Goal: Task Accomplishment & Management: Complete application form

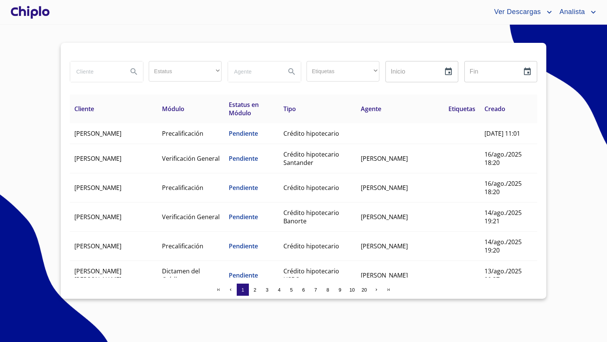
click at [44, 14] on div at bounding box center [30, 12] width 42 height 24
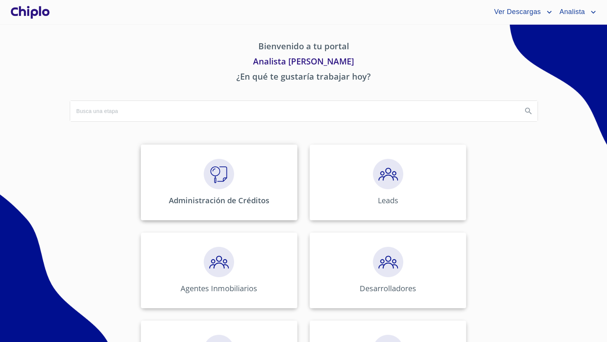
click at [212, 179] on img at bounding box center [219, 174] width 30 height 30
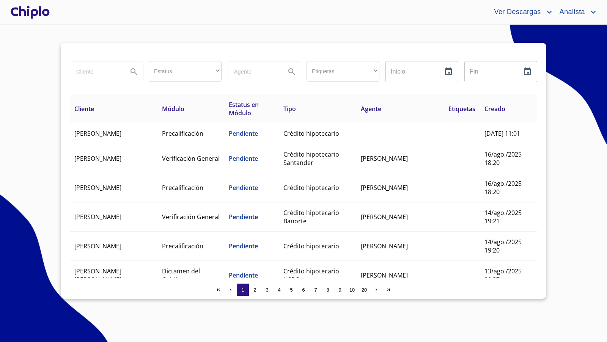
click at [88, 73] on input "search" at bounding box center [96, 71] width 52 height 20
type input "israel"
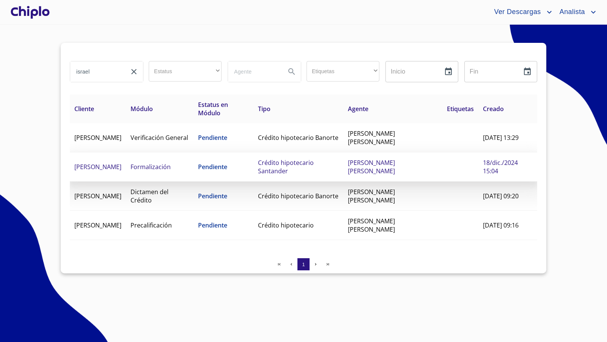
click at [296, 168] on span "Crédito hipotecario Santander" at bounding box center [286, 167] width 56 height 17
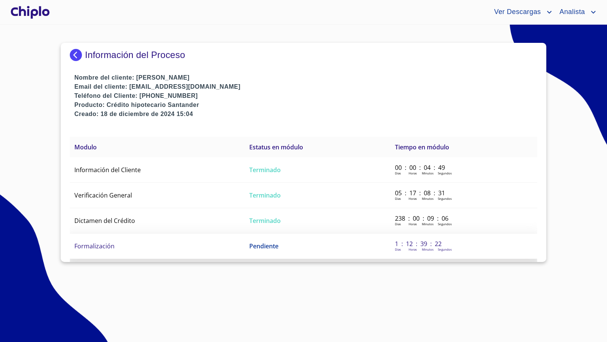
click at [89, 244] on span "Formalización" at bounding box center [94, 246] width 40 height 8
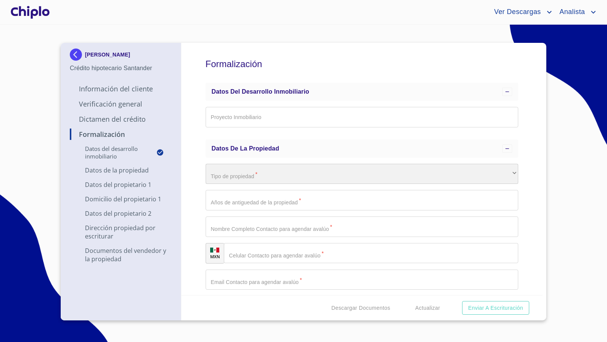
click at [253, 173] on div "​" at bounding box center [362, 174] width 313 height 20
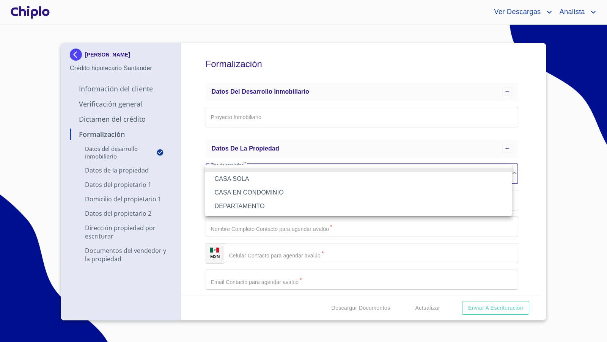
click at [247, 205] on li "DEPARTAMENTO" at bounding box center [358, 207] width 307 height 14
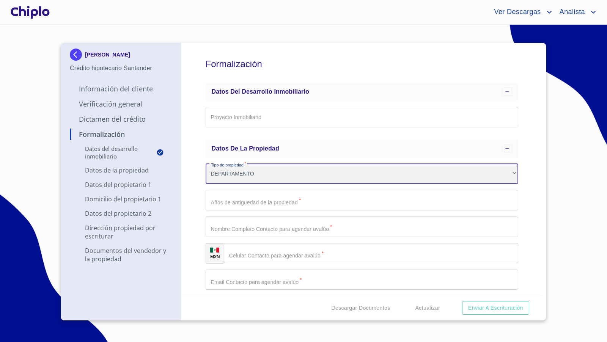
scroll to position [41, 0]
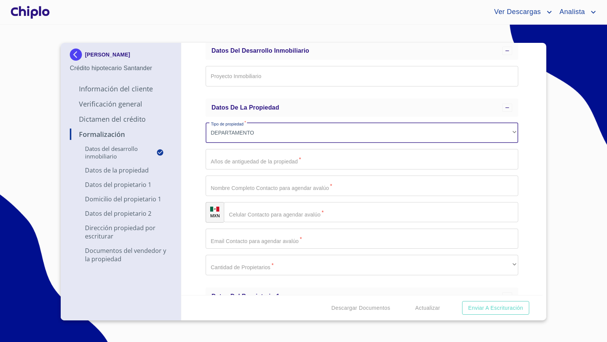
click at [245, 161] on input "Proyecto Inmobiliario" at bounding box center [362, 159] width 313 height 20
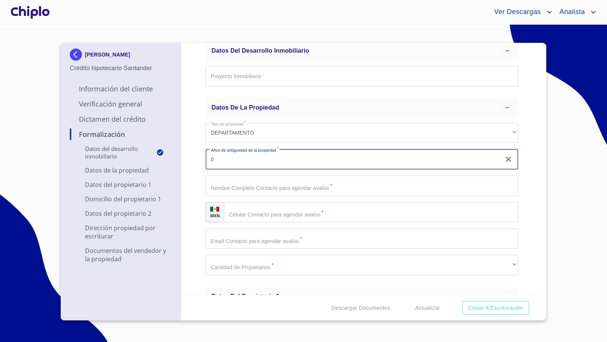
type input "0"
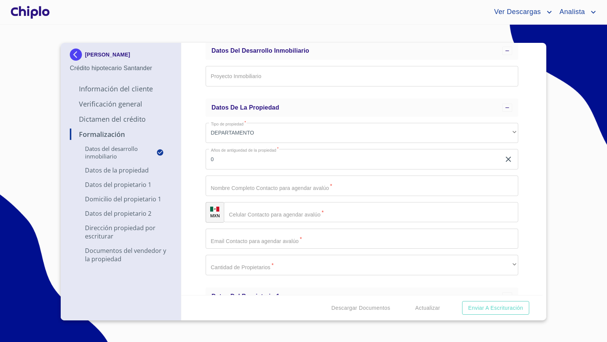
click at [193, 187] on div "Formalización Datos del Desarrollo Inmobiliario Proyecto Inmobiliario ​ Datos d…" at bounding box center [362, 169] width 362 height 252
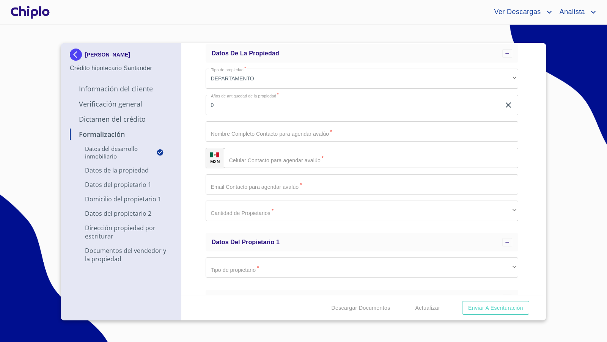
scroll to position [95, 0]
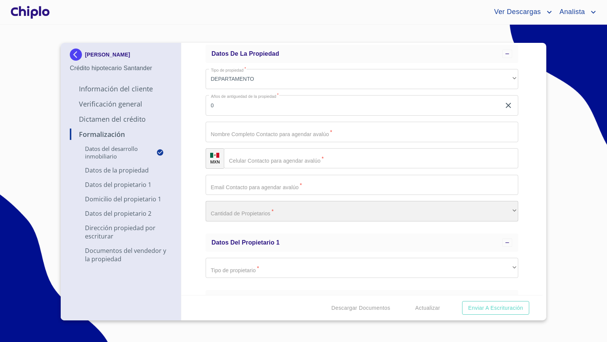
click at [236, 215] on div "​" at bounding box center [362, 211] width 313 height 20
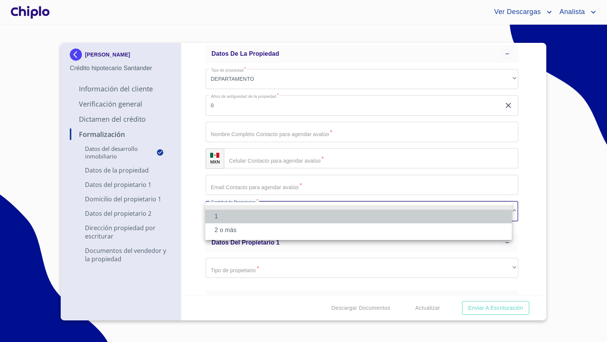
click at [233, 219] on li "1" at bounding box center [358, 217] width 307 height 14
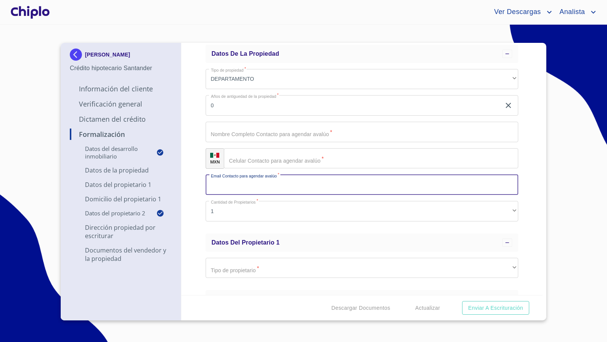
click at [242, 186] on input "Proyecto Inmobiliario" at bounding box center [362, 185] width 313 height 20
paste input "[EMAIL_ADDRESS][DOMAIN_NAME]"
type input "[EMAIL_ADDRESS][DOMAIN_NAME]"
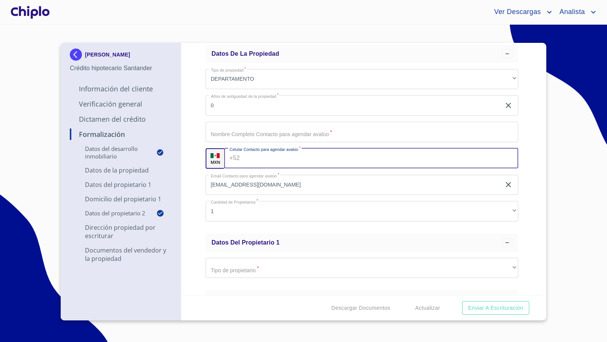
click at [267, 157] on input "Proyecto Inmobiliario" at bounding box center [380, 158] width 275 height 20
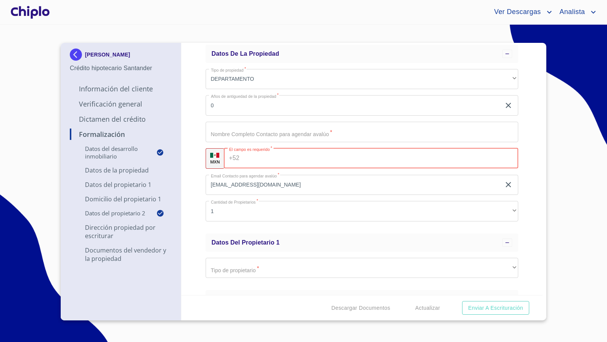
click at [268, 116] on input "Proyecto Inmobiliario" at bounding box center [354, 105] width 296 height 20
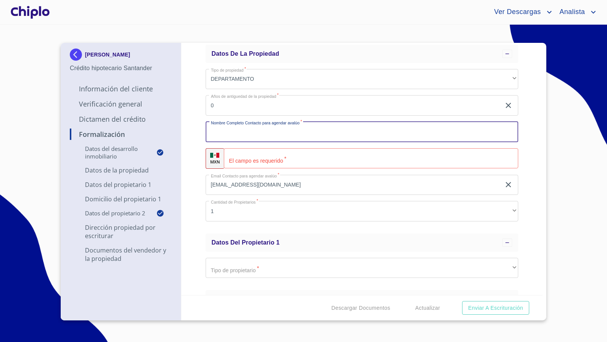
paste input "+52 33 2384 7753"
type input "3323847753"
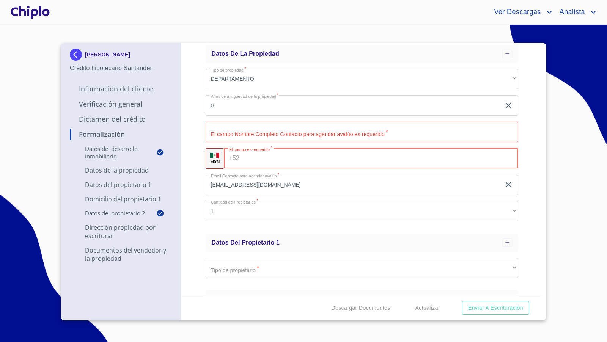
click at [303, 161] on input "Proyecto Inmobiliario" at bounding box center [380, 158] width 276 height 20
paste input "[PHONE_NUMBER]"
type input "[PHONE_NUMBER]"
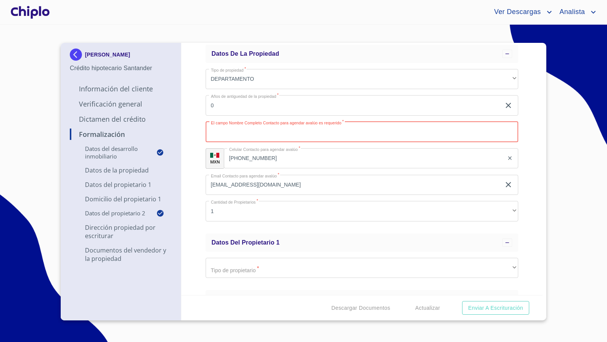
click at [253, 135] on input "Proyecto Inmobiliario" at bounding box center [362, 132] width 313 height 20
type input "[PERSON_NAME]"
click at [197, 129] on div "Formalización Datos del Desarrollo Inmobiliario Proyecto Inmobiliario ​ Datos d…" at bounding box center [362, 169] width 362 height 252
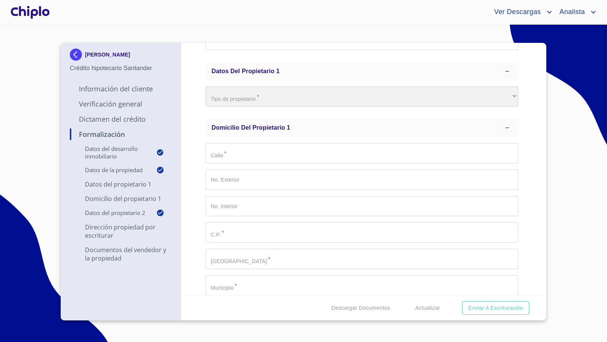
scroll to position [267, 0]
click at [234, 100] on div "​" at bounding box center [362, 96] width 313 height 20
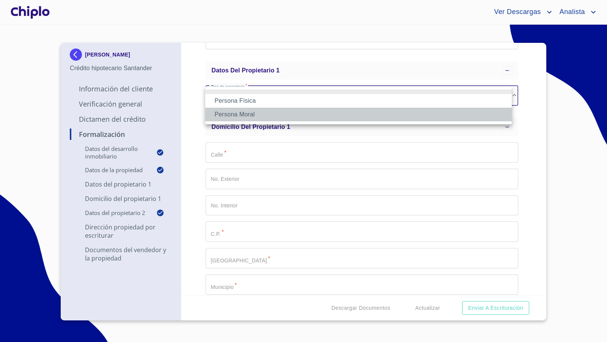
click at [243, 114] on li "Persona Moral" at bounding box center [358, 115] width 307 height 14
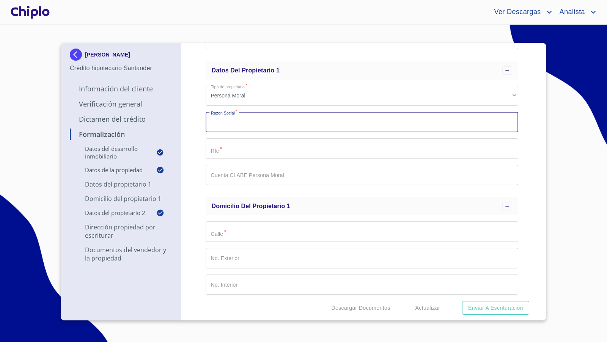
click at [244, 125] on input "Proyecto Inmobiliario" at bounding box center [362, 122] width 313 height 20
paste input "GRUPO VAREVA SA DE CV"
type input "GRUPO VAREVA SA DE CV"
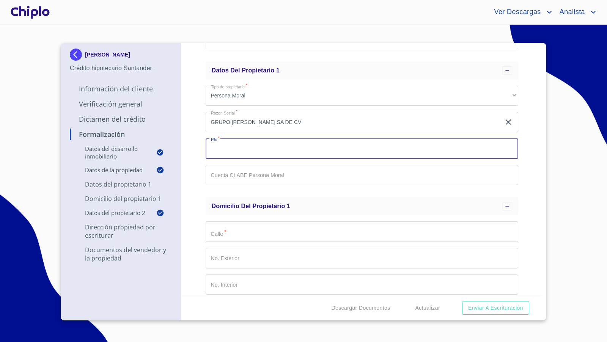
paste input "GVA210723IU0"
type input "GVA210723IU0"
click at [200, 148] on div "Formalización Datos del Desarrollo Inmobiliario Proyecto Inmobiliario ​ Datos d…" at bounding box center [362, 169] width 362 height 252
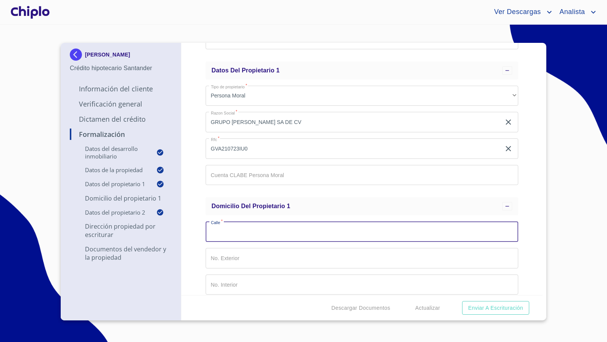
drag, startPoint x: 240, startPoint y: 230, endPoint x: 237, endPoint y: 234, distance: 5.1
click at [240, 229] on input "Proyecto Inmobiliario" at bounding box center [362, 232] width 313 height 20
paste input "[PERSON_NAME]"
type input "[PERSON_NAME]"
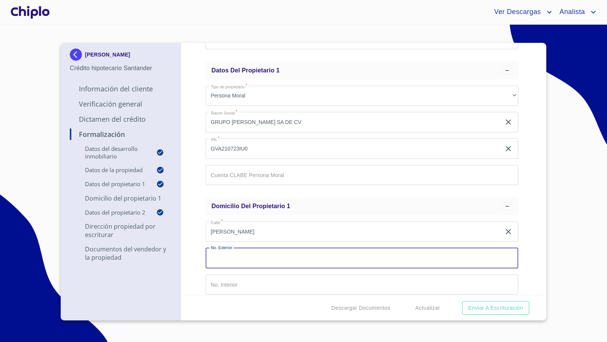
click at [231, 257] on input "Proyecto Inmobiliario" at bounding box center [362, 258] width 313 height 20
type input "181"
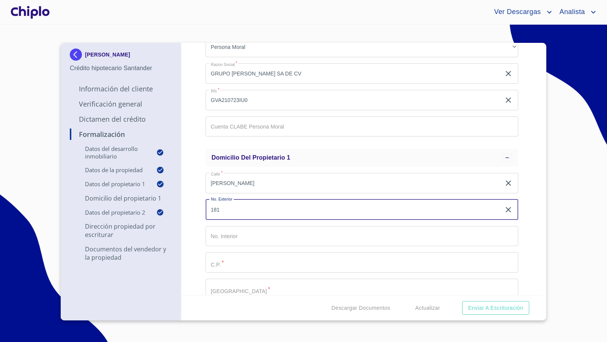
scroll to position [329, 0]
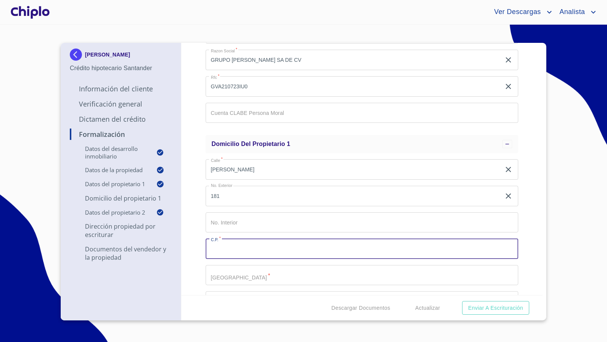
click at [225, 251] on input "Proyecto Inmobiliario" at bounding box center [362, 249] width 313 height 20
type input "45027"
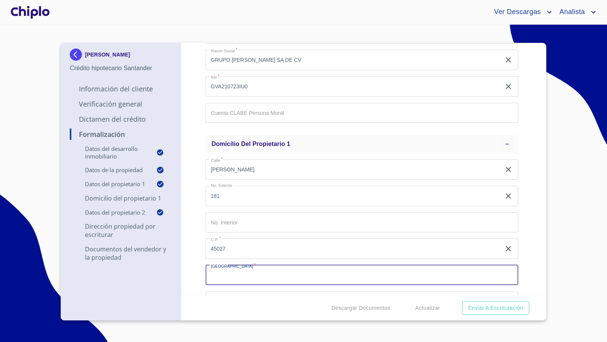
click at [261, 275] on input "Proyecto Inmobiliario" at bounding box center [362, 275] width 313 height 20
paste input "JARDINES VALLARTA"
type input "JARDINES VALLARTA"
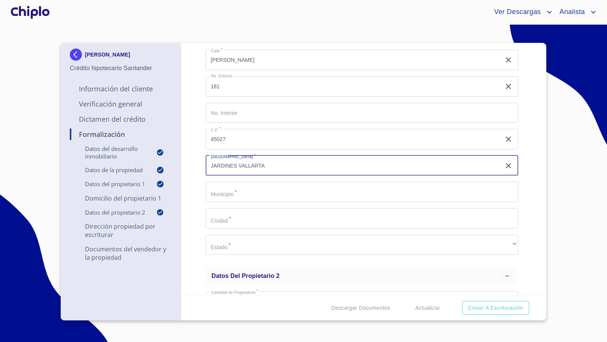
scroll to position [439, 0]
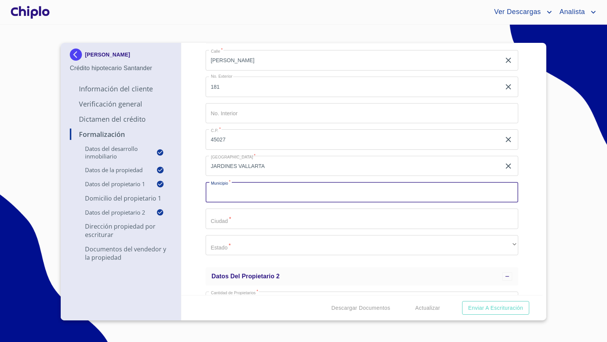
click at [241, 194] on input "Proyecto Inmobiliario" at bounding box center [362, 192] width 313 height 20
type input "ZAPOPAN"
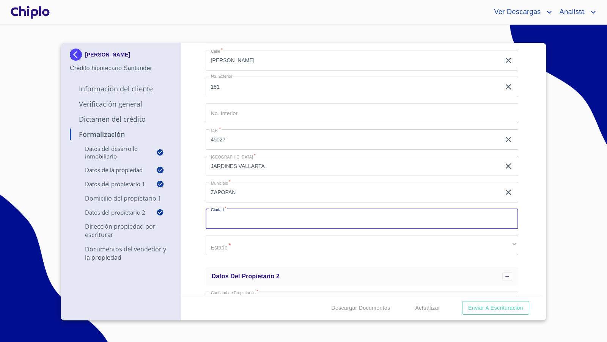
type input "A"
type input "ZAPOPAN"
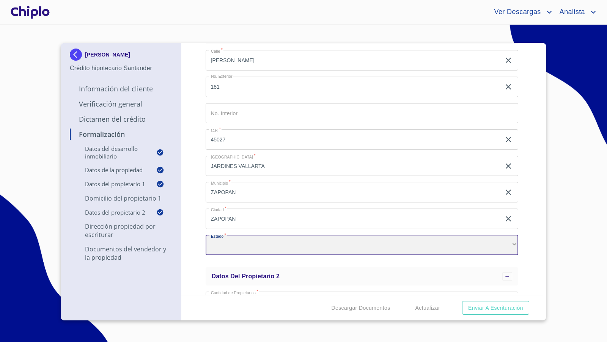
click at [284, 242] on div "​" at bounding box center [362, 245] width 313 height 20
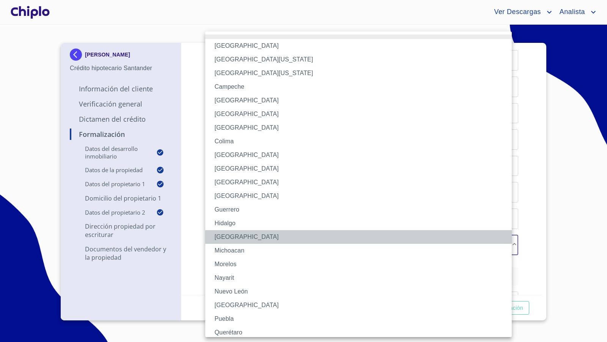
drag, startPoint x: 245, startPoint y: 237, endPoint x: 233, endPoint y: 241, distance: 11.9
click at [245, 237] on li "[GEOGRAPHIC_DATA]" at bounding box center [361, 237] width 313 height 14
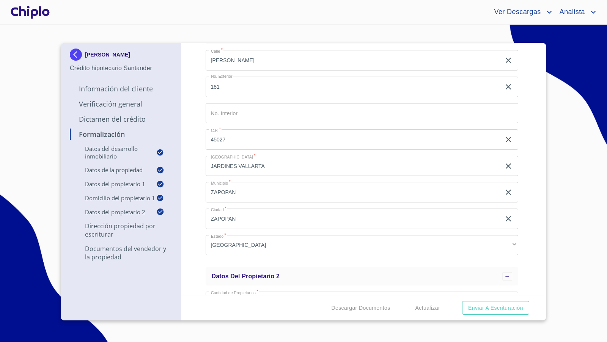
click at [196, 231] on div "Formalización Datos del Desarrollo Inmobiliario Proyecto Inmobiliario ​ Datos d…" at bounding box center [362, 169] width 362 height 252
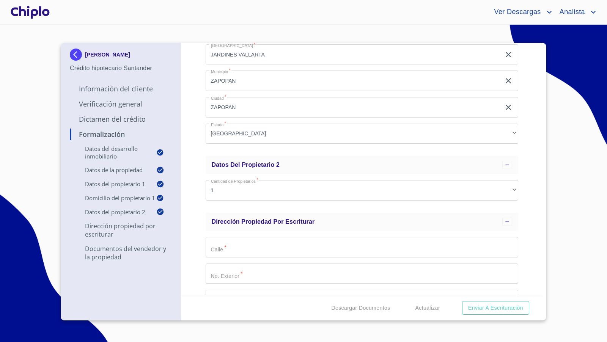
scroll to position [551, 0]
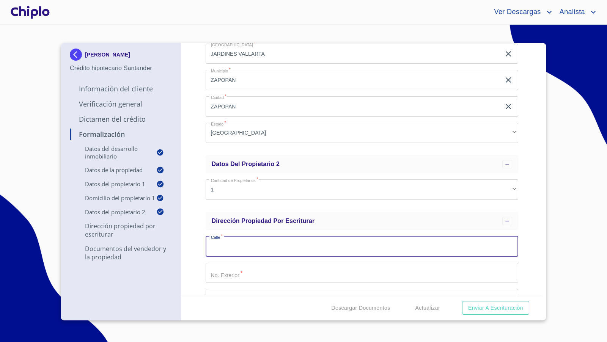
paste input "[PERSON_NAME]"
type input "[PERSON_NAME]"
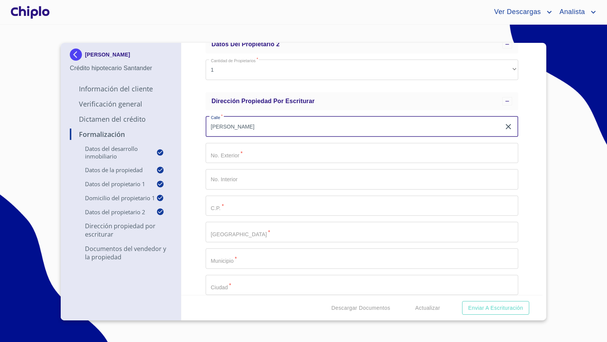
scroll to position [671, 0]
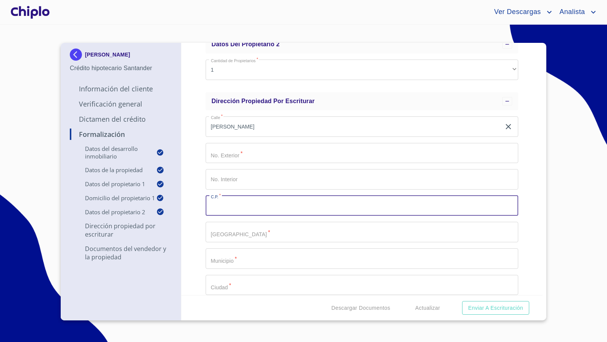
click at [231, 210] on input "Proyecto Inmobiliario" at bounding box center [362, 206] width 313 height 20
type input "44670"
paste input "Prados providencia"
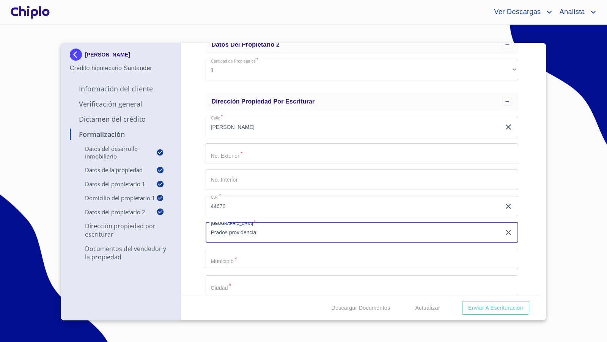
click at [231, 233] on input "Prados providencia" at bounding box center [354, 232] width 296 height 20
type input "[PERSON_NAME]"
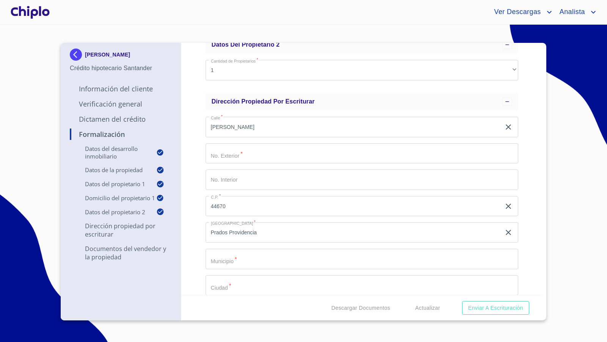
click at [194, 238] on div "Formalización Datos del Desarrollo Inmobiliario Proyecto Inmobiliario ​ Datos d…" at bounding box center [362, 169] width 362 height 252
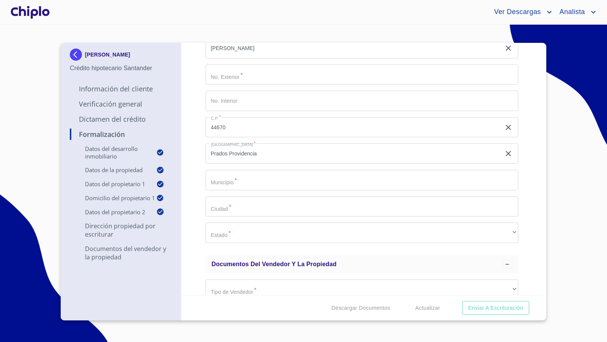
scroll to position [755, 0]
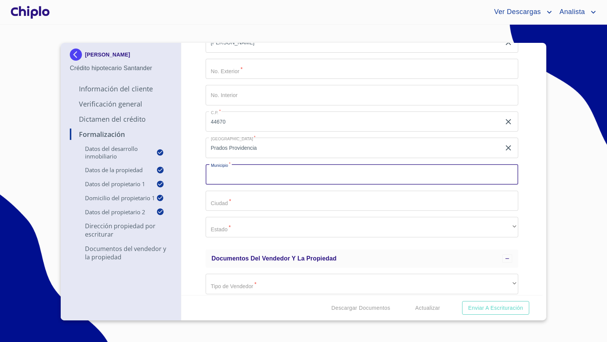
type input "F"
type input "[GEOGRAPHIC_DATA]"
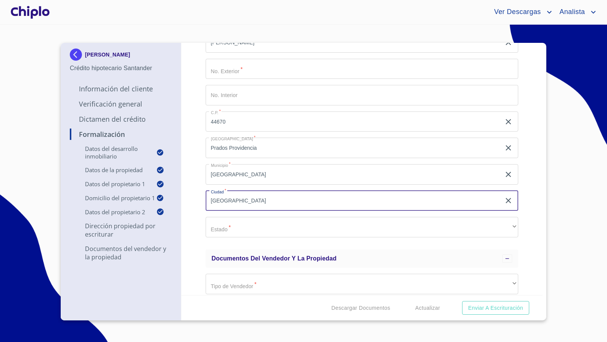
type input "[GEOGRAPHIC_DATA]"
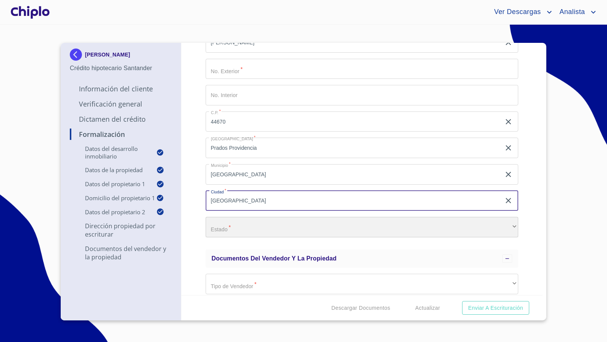
click at [245, 230] on div "​" at bounding box center [362, 227] width 313 height 20
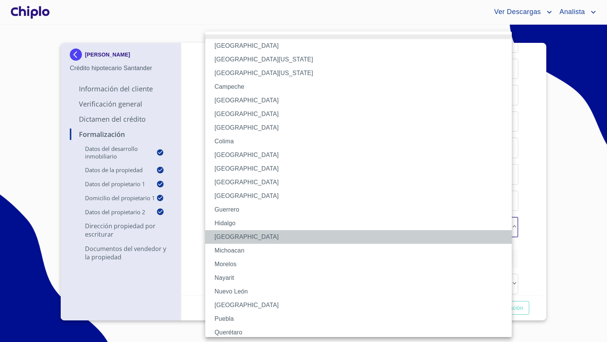
drag, startPoint x: 242, startPoint y: 235, endPoint x: 182, endPoint y: 55, distance: 189.7
click at [242, 235] on li "[GEOGRAPHIC_DATA]" at bounding box center [361, 237] width 313 height 14
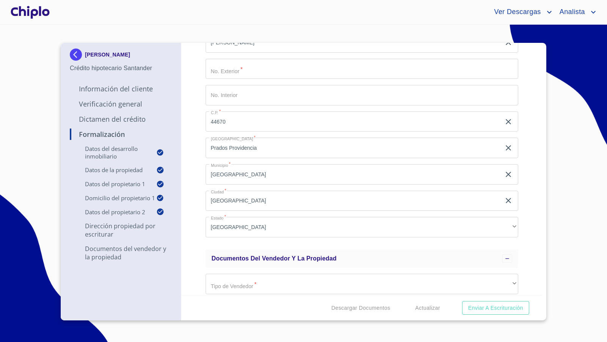
click at [524, 211] on div "Formalización Datos del Desarrollo Inmobiliario Proyecto Inmobiliario ​ Datos d…" at bounding box center [362, 169] width 362 height 252
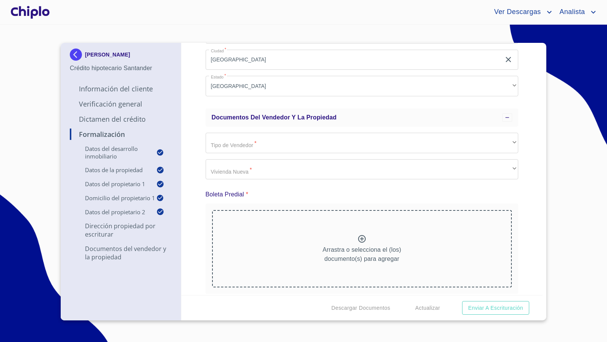
scroll to position [896, 0]
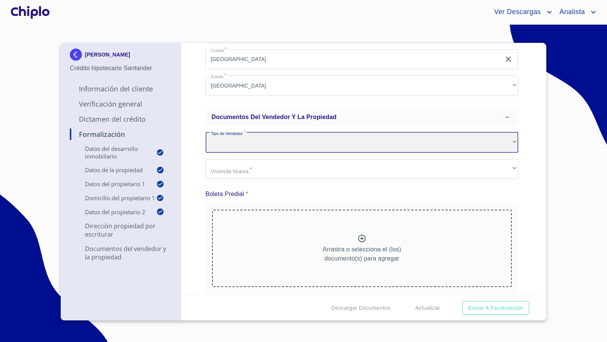
click at [262, 141] on div "​" at bounding box center [362, 142] width 313 height 20
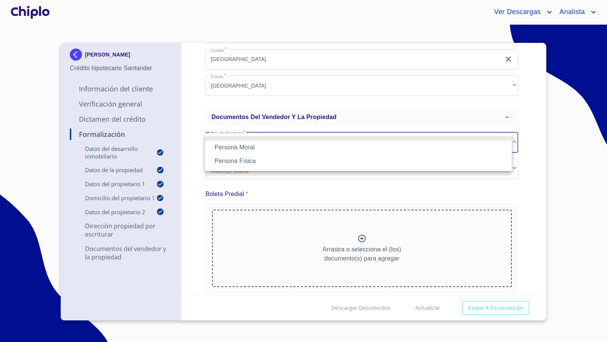
click at [245, 146] on li "Persona Moral" at bounding box center [358, 148] width 307 height 14
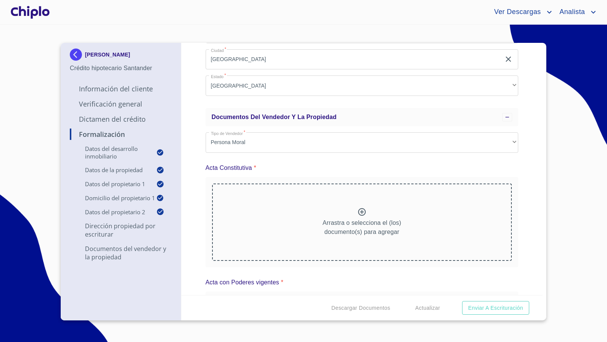
click at [357, 215] on icon at bounding box center [361, 211] width 9 height 9
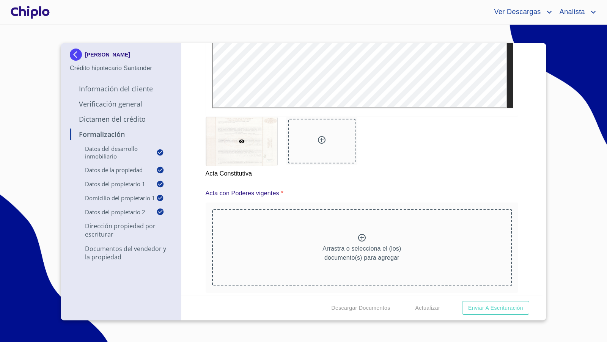
scroll to position [1197, 0]
click at [359, 240] on div at bounding box center [361, 237] width 9 height 11
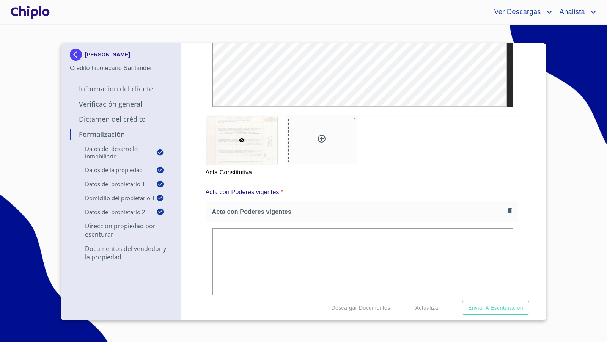
click at [517, 188] on div "Formalización Datos del Desarrollo Inmobiliario Proyecto Inmobiliario ​ Datos d…" at bounding box center [362, 169] width 362 height 252
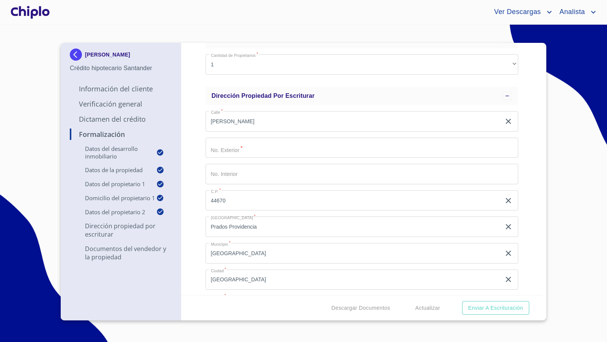
scroll to position [674, 0]
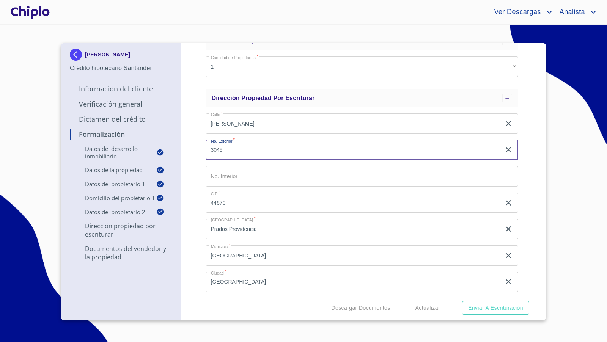
type input "3045"
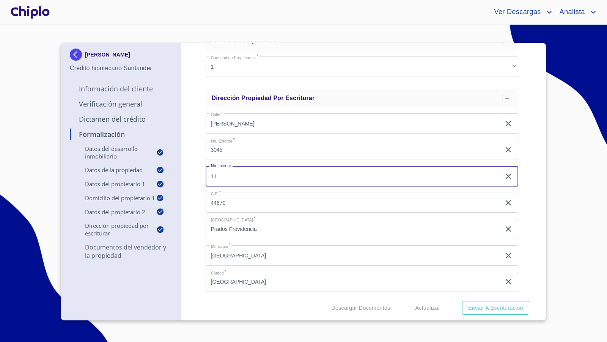
type input "11"
click at [187, 198] on div "Formalización Datos del Desarrollo Inmobiliario Proyecto Inmobiliario ​ Datos d…" at bounding box center [362, 169] width 362 height 252
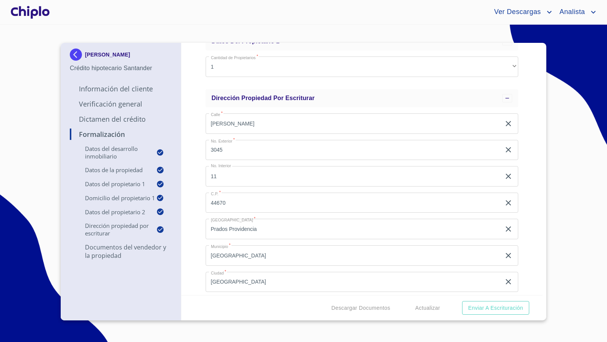
click at [519, 221] on div "Formalización Datos del Desarrollo Inmobiliario Proyecto Inmobiliario ​ Datos d…" at bounding box center [362, 169] width 362 height 252
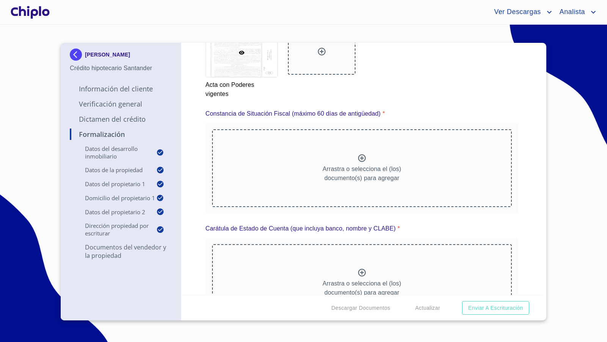
scroll to position [1609, 0]
click at [361, 158] on icon at bounding box center [361, 158] width 9 height 9
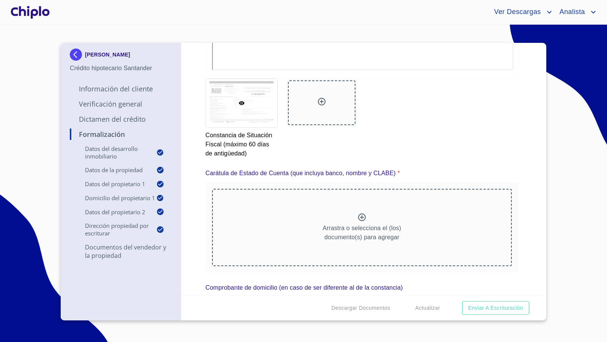
scroll to position [1897, 0]
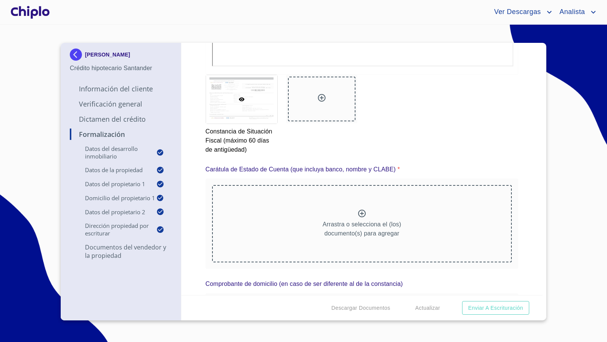
click at [358, 210] on icon at bounding box center [362, 214] width 8 height 8
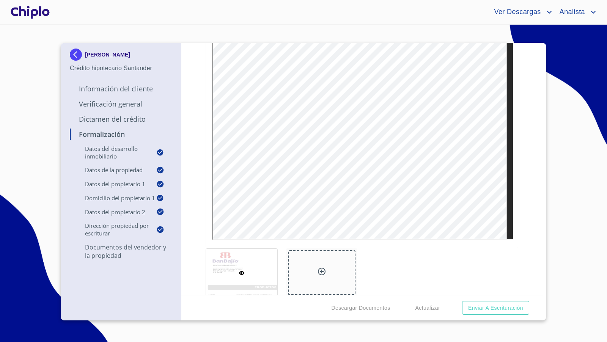
scroll to position [2064, 0]
click at [530, 217] on div "Formalización Datos del Desarrollo Inmobiliario Proyecto Inmobiliario ​ Datos d…" at bounding box center [362, 169] width 362 height 252
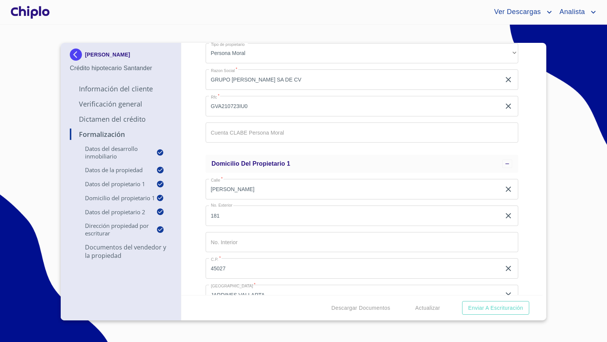
scroll to position [298, 0]
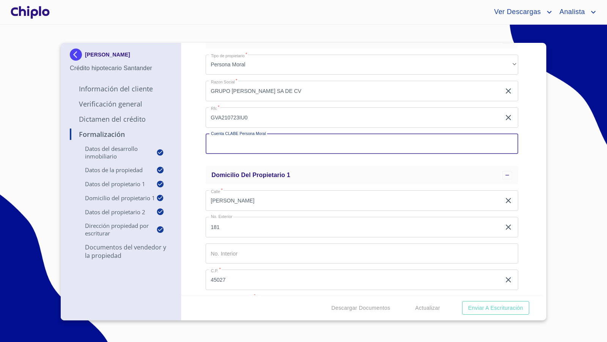
click at [286, 145] on input "Proyecto Inmobiliario" at bounding box center [362, 144] width 313 height 20
paste input "Prados providencia"
drag, startPoint x: 273, startPoint y: 145, endPoint x: 184, endPoint y: 146, distance: 89.2
click at [184, 146] on div "Formalización Datos del Desarrollo Inmobiliario Proyecto Inmobiliario ​ Datos d…" at bounding box center [362, 169] width 362 height 252
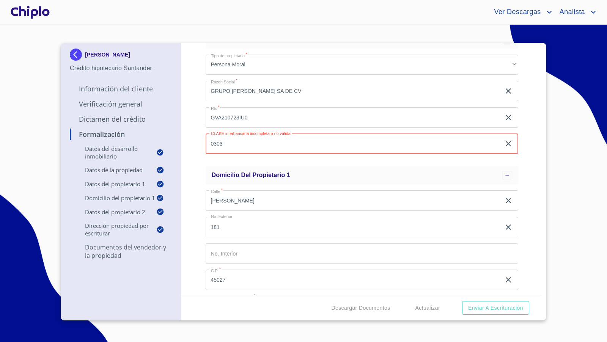
drag, startPoint x: 235, startPoint y: 145, endPoint x: 197, endPoint y: 141, distance: 38.2
click at [197, 141] on div "Formalización Datos del Desarrollo Inmobiliario Proyecto Inmobiliario ​ Datos d…" at bounding box center [362, 169] width 362 height 252
paste input "20900027764713"
click at [225, 144] on input "030320900027764713" at bounding box center [354, 144] width 296 height 20
type input "030320900027764713"
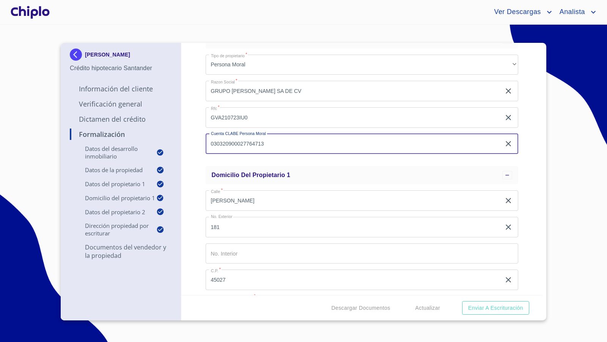
click at [193, 146] on div "Formalización Datos del Desarrollo Inmobiliario Proyecto Inmobiliario ​ Datos d…" at bounding box center [362, 169] width 362 height 252
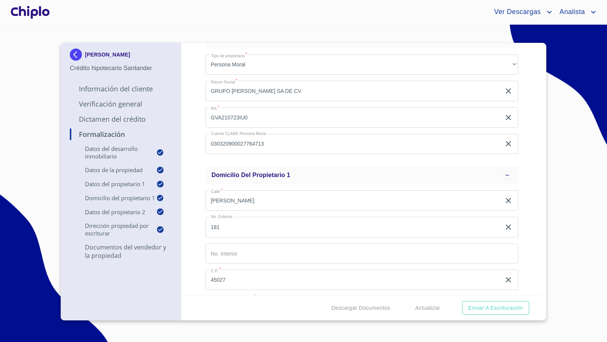
drag, startPoint x: 530, startPoint y: 206, endPoint x: 531, endPoint y: 201, distance: 4.9
click at [529, 205] on div "Formalización Datos del Desarrollo Inmobiliario Proyecto Inmobiliario ​ Datos d…" at bounding box center [362, 169] width 362 height 252
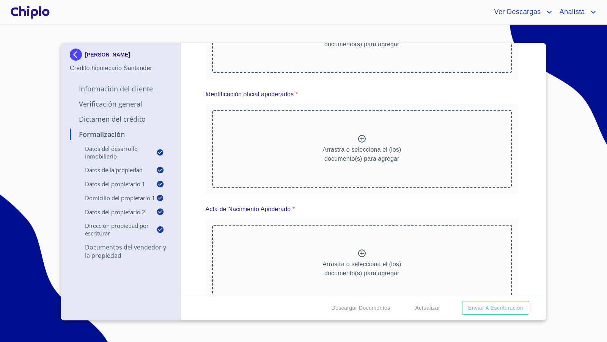
scroll to position [2433, 0]
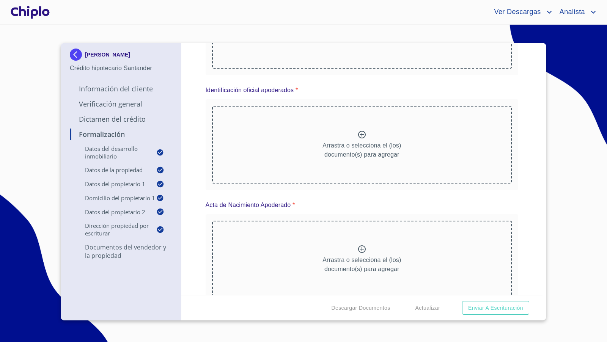
click at [354, 141] on div "Arrastra o selecciona el (los) documento(s) para agregar" at bounding box center [362, 144] width 300 height 77
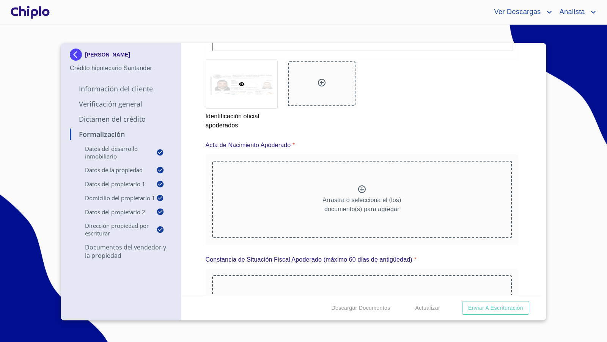
scroll to position [2734, 0]
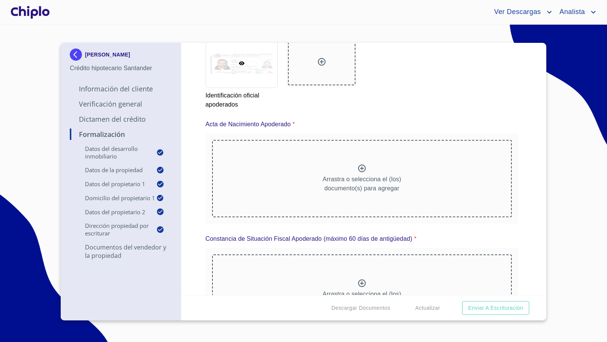
click at [347, 176] on div "Arrastra o selecciona el (los) documento(s) para agregar" at bounding box center [362, 178] width 300 height 77
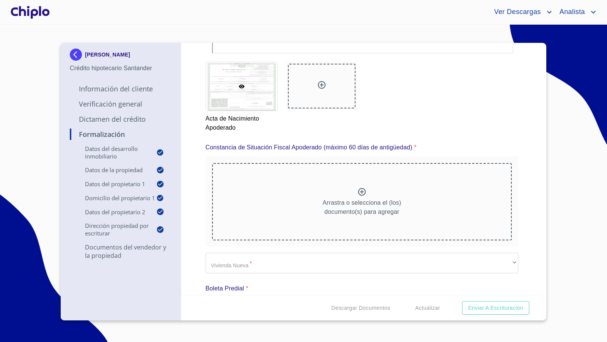
scroll to position [3048, 0]
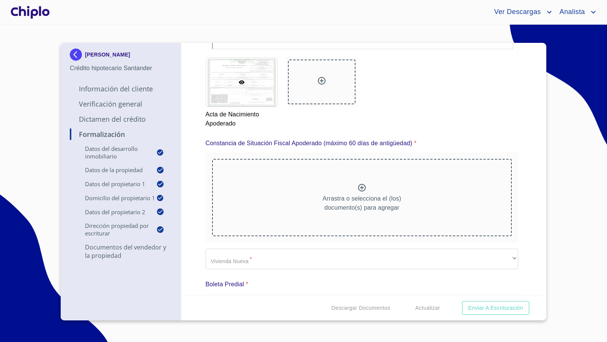
click at [351, 189] on div "Arrastra o selecciona el (los) documento(s) para agregar" at bounding box center [362, 197] width 300 height 77
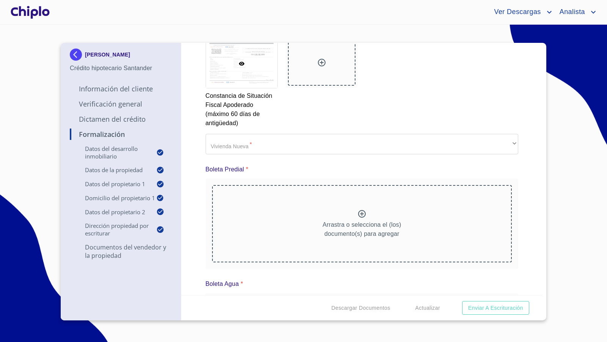
scroll to position [3405, 0]
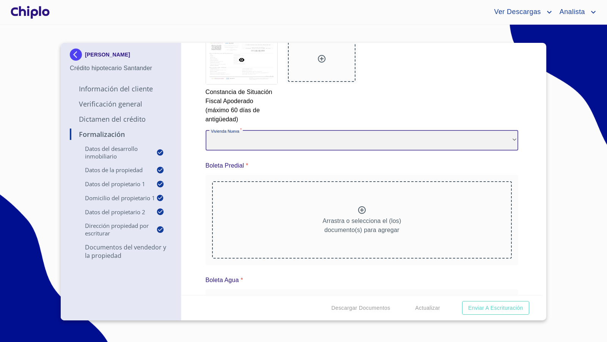
click at [333, 141] on div "​" at bounding box center [362, 140] width 313 height 20
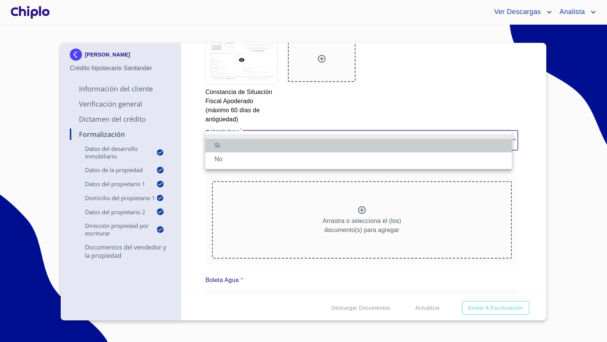
click at [257, 144] on li "Si" at bounding box center [358, 146] width 307 height 14
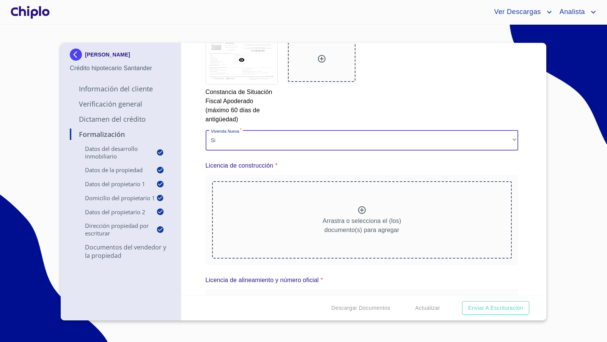
click at [527, 221] on div "Formalización Datos del Desarrollo Inmobiliario Proyecto Inmobiliario ​ Datos d…" at bounding box center [362, 169] width 362 height 252
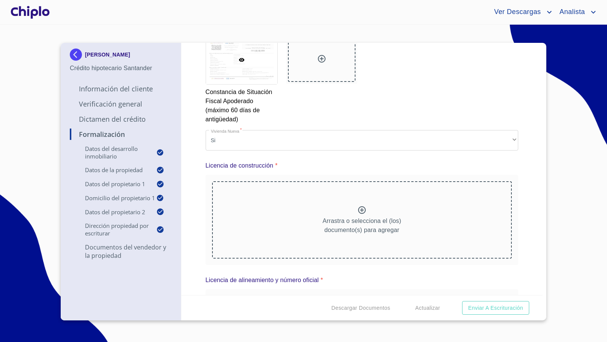
click at [368, 219] on p "Arrastra o selecciona el (los) documento(s) para agregar" at bounding box center [361, 226] width 79 height 18
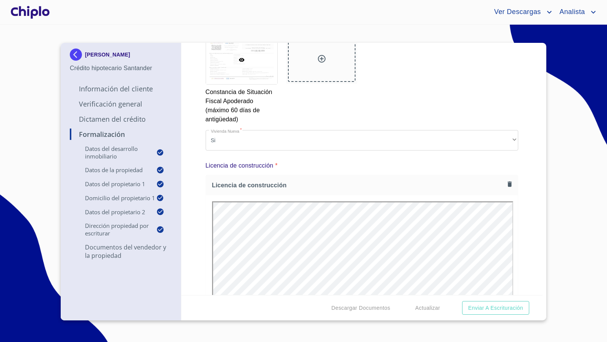
scroll to position [0, 0]
click at [521, 217] on div "Formalización Datos del Desarrollo Inmobiliario Proyecto Inmobiliario ​ Datos d…" at bounding box center [362, 169] width 362 height 252
click at [528, 213] on div "Formalización Datos del Desarrollo Inmobiliario Proyecto Inmobiliario ​ Datos d…" at bounding box center [362, 169] width 362 height 252
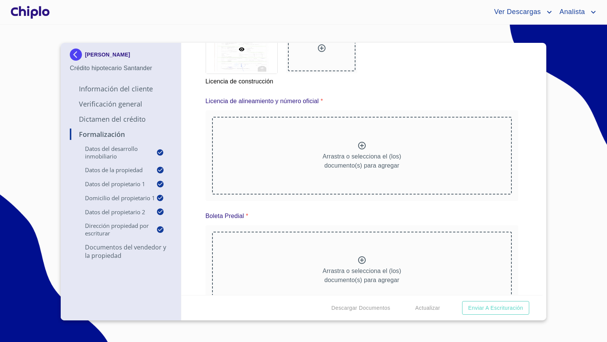
scroll to position [3817, 0]
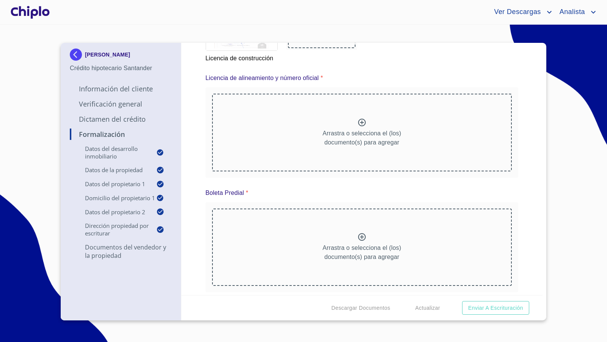
click at [356, 130] on p "Arrastra o selecciona el (los) documento(s) para agregar" at bounding box center [361, 138] width 79 height 18
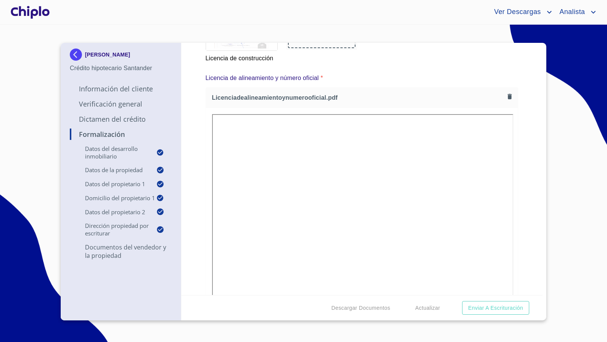
click at [526, 201] on div "Formalización Datos del Desarrollo Inmobiliario Proyecto Inmobiliario ​ Datos d…" at bounding box center [362, 169] width 362 height 252
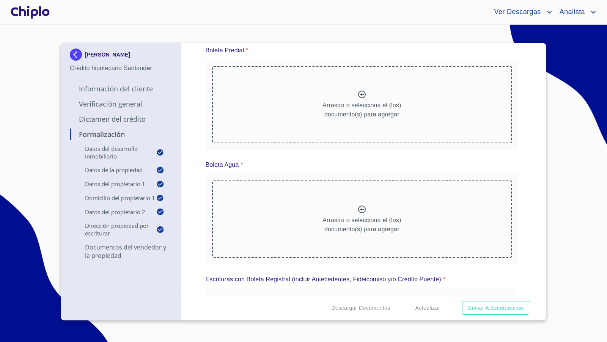
scroll to position [4185, 0]
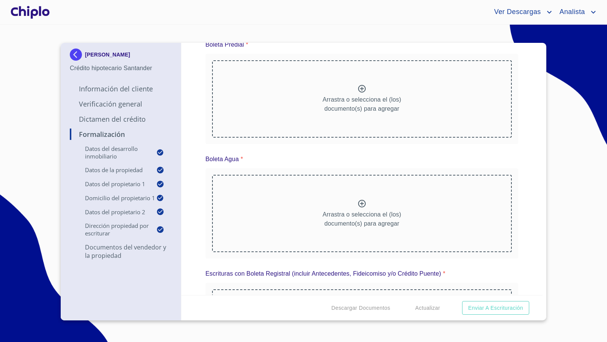
click at [360, 203] on icon at bounding box center [361, 203] width 9 height 9
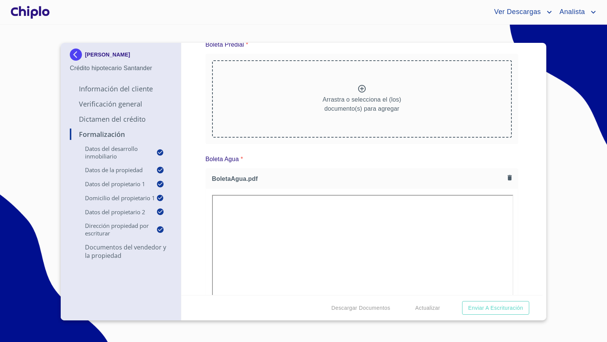
click at [527, 200] on div "Formalización Datos del Desarrollo Inmobiliario Proyecto Inmobiliario ​ Datos d…" at bounding box center [362, 169] width 362 height 252
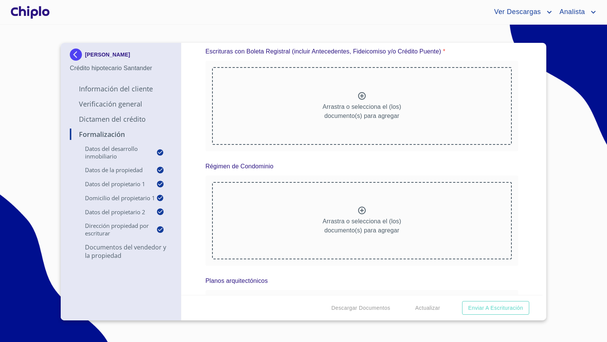
scroll to position [4617, 0]
click at [356, 217] on p "Arrastra o selecciona el (los) documento(s) para agregar" at bounding box center [361, 226] width 79 height 18
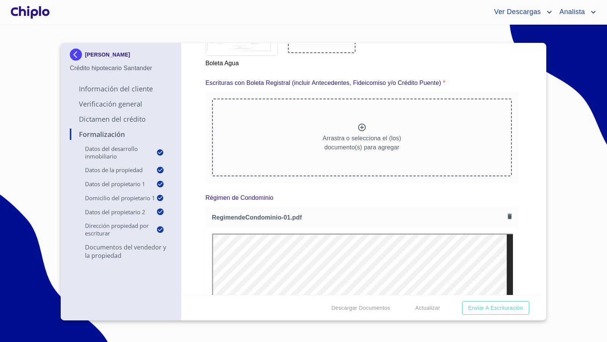
scroll to position [4580, 0]
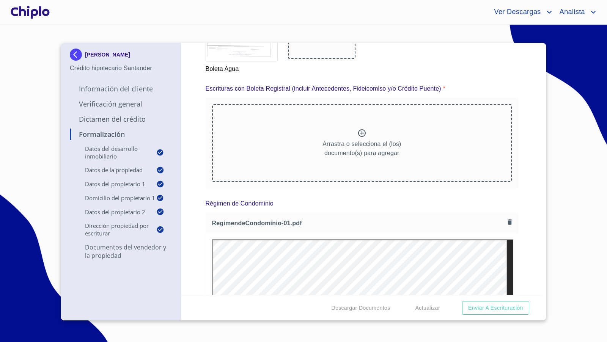
click at [360, 129] on icon at bounding box center [362, 133] width 8 height 8
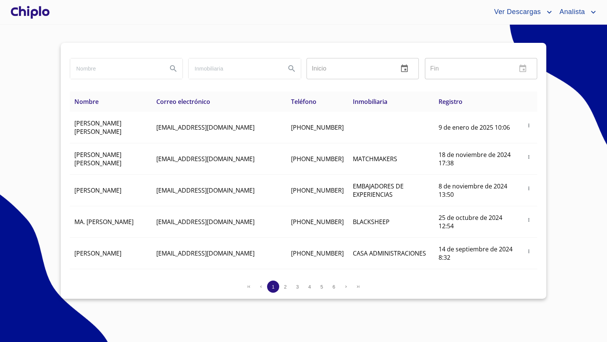
click at [37, 13] on div at bounding box center [30, 12] width 42 height 24
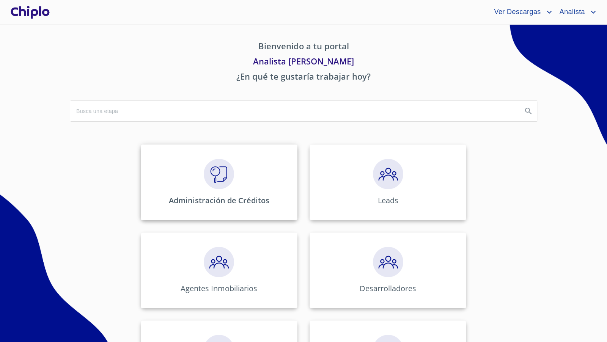
click at [198, 167] on div "Administración de Créditos" at bounding box center [219, 183] width 157 height 76
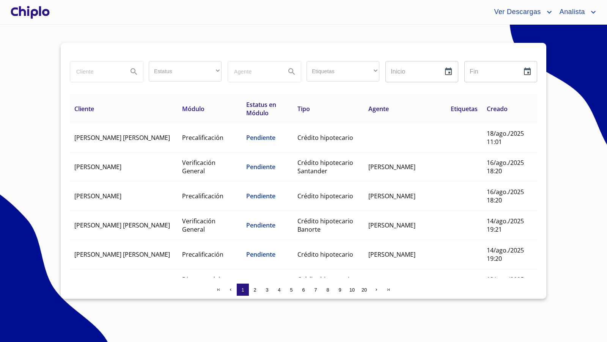
click at [113, 69] on input "search" at bounding box center [96, 71] width 52 height 20
type input "franc"
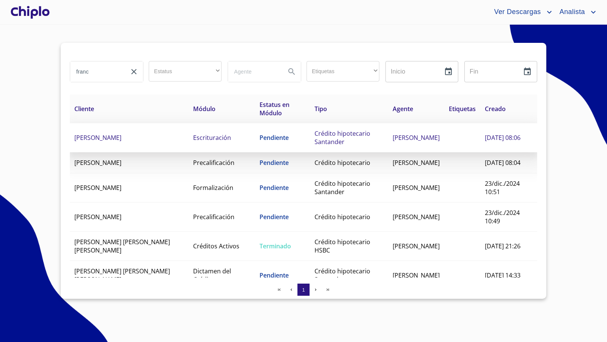
click at [122, 143] on td "FRANCISCO JOSUE CARRILLO BALLESTEROS" at bounding box center [129, 137] width 119 height 29
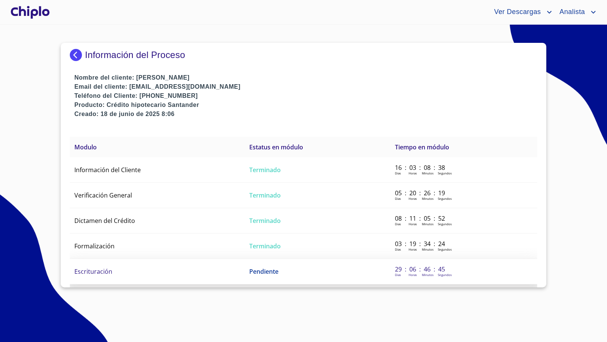
click at [110, 268] on span "Escrituración" at bounding box center [93, 271] width 38 height 8
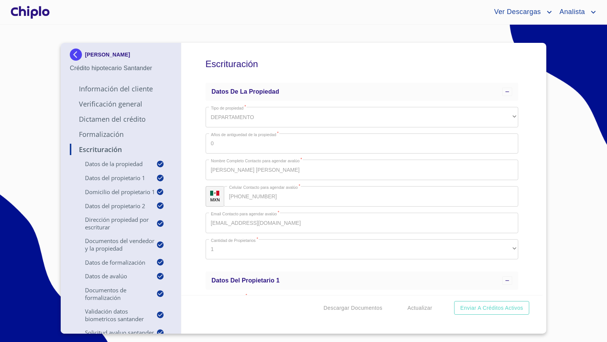
click at [530, 97] on div "Escrituración Datos de la propiedad Tipo de propiedad   * DEPARTAMENTO ​ Años d…" at bounding box center [362, 169] width 362 height 252
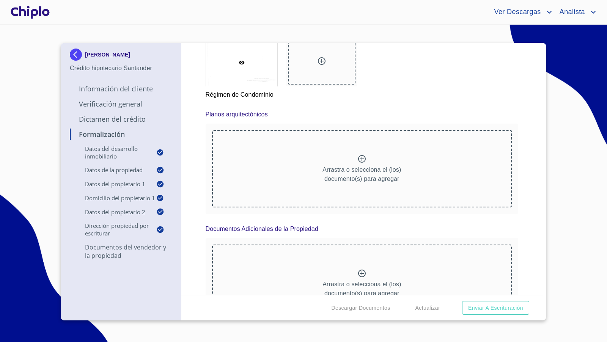
scroll to position [5241, 0]
click at [362, 155] on icon at bounding box center [361, 158] width 9 height 9
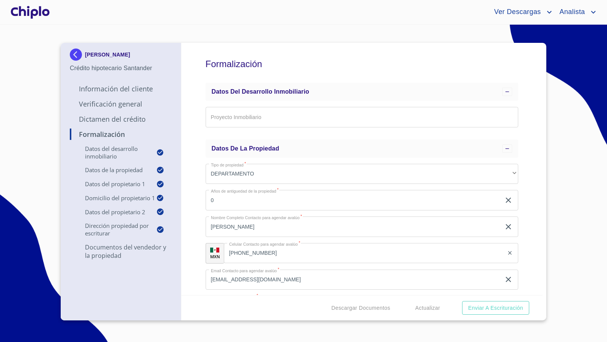
click at [531, 189] on div "Formalización Datos del Desarrollo Inmobiliario Proyecto Inmobiliario ​ Datos d…" at bounding box center [362, 169] width 362 height 252
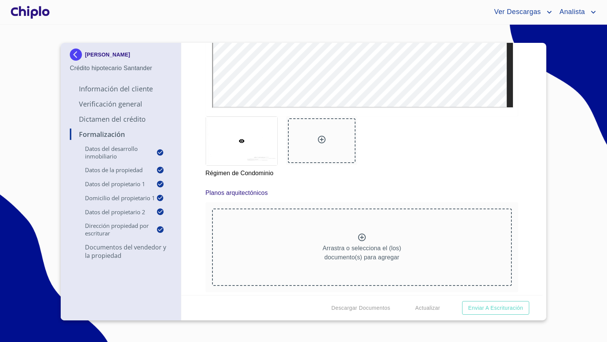
scroll to position [5157, 0]
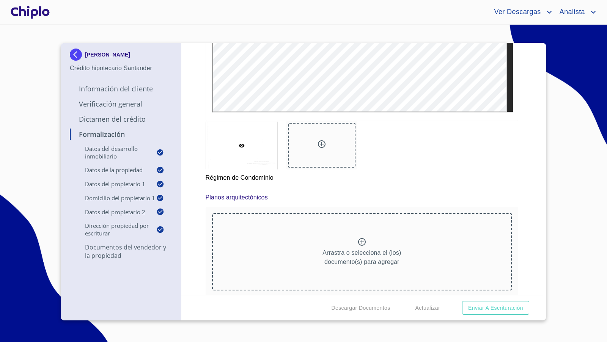
click at [361, 240] on div at bounding box center [361, 242] width 9 height 11
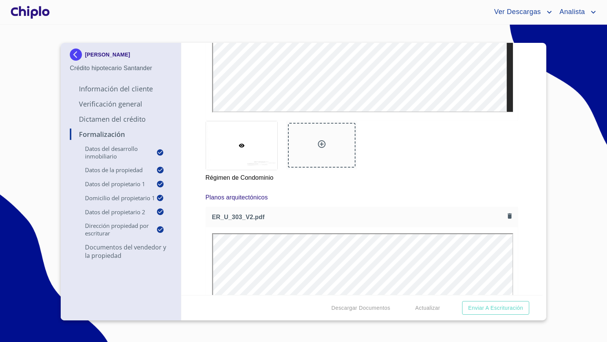
scroll to position [0, 0]
drag, startPoint x: 530, startPoint y: 205, endPoint x: 497, endPoint y: 201, distance: 32.9
click at [530, 205] on div "Formalización Datos del Desarrollo Inmobiliario Proyecto Inmobiliario ​ Datos d…" at bounding box center [362, 169] width 362 height 252
click at [320, 142] on icon at bounding box center [322, 144] width 8 height 8
click at [527, 270] on div "Formalización Datos del Desarrollo Inmobiliario Proyecto Inmobiliario ​ Datos d…" at bounding box center [362, 169] width 362 height 252
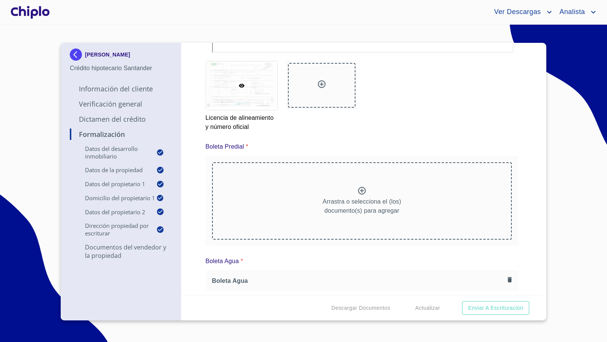
scroll to position [4081, 0]
click at [360, 199] on p "Arrastra o selecciona el (los) documento(s) para agregar" at bounding box center [361, 208] width 79 height 18
